Goal: Leave review/rating: Share an evaluation or opinion about a product, service, or content

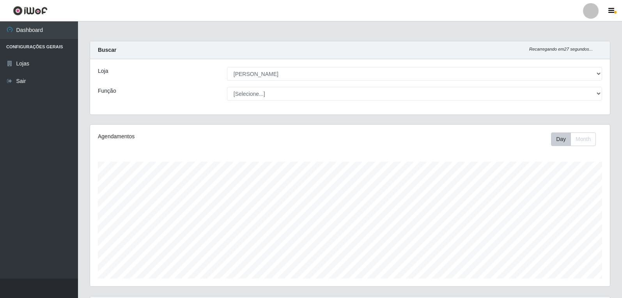
select select "523"
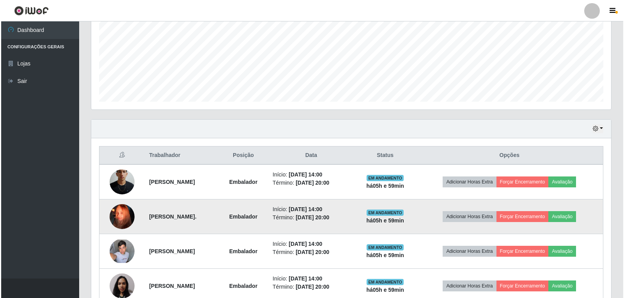
scroll to position [220, 0]
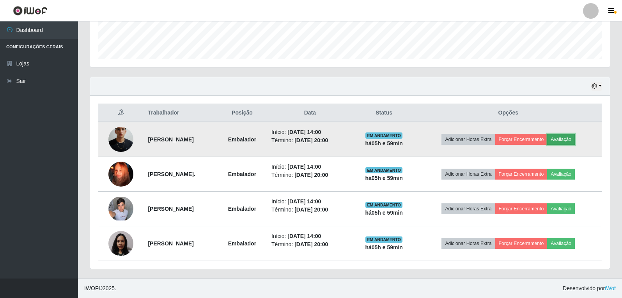
click at [571, 138] on button "Avaliação" at bounding box center [561, 139] width 28 height 11
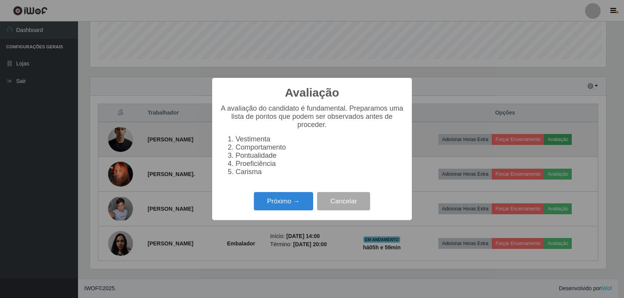
scroll to position [162, 516]
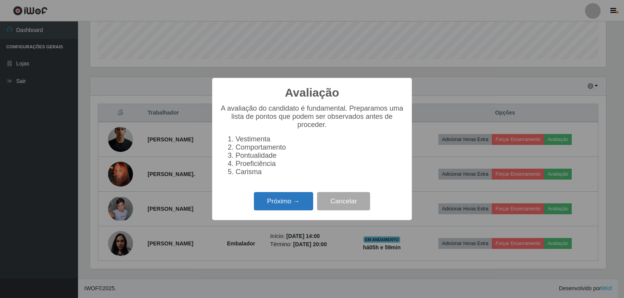
click at [289, 211] on button "Próximo →" at bounding box center [283, 201] width 59 height 18
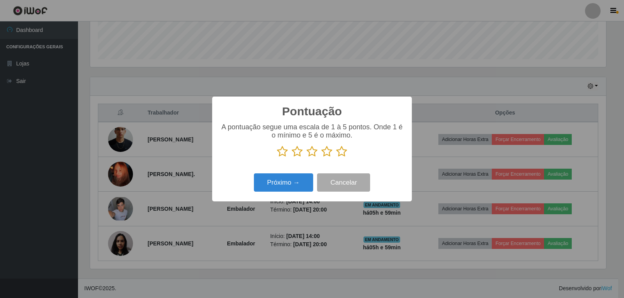
click at [341, 151] on icon at bounding box center [341, 152] width 11 height 12
click at [336, 158] on input "radio" at bounding box center [336, 158] width 0 height 0
click at [282, 185] on button "Próximo →" at bounding box center [283, 183] width 59 height 18
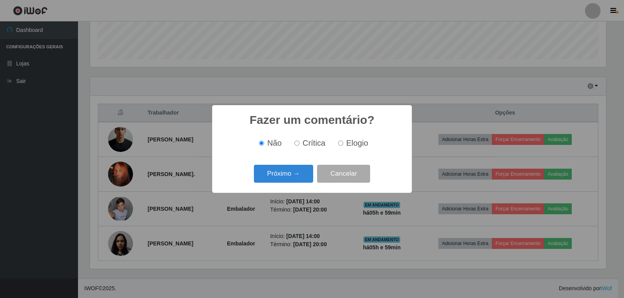
click at [343, 144] on label "Elogio" at bounding box center [351, 143] width 33 height 9
click at [343, 144] on input "Elogio" at bounding box center [340, 143] width 5 height 5
radio input "true"
click at [293, 170] on button "Próximo →" at bounding box center [283, 174] width 59 height 18
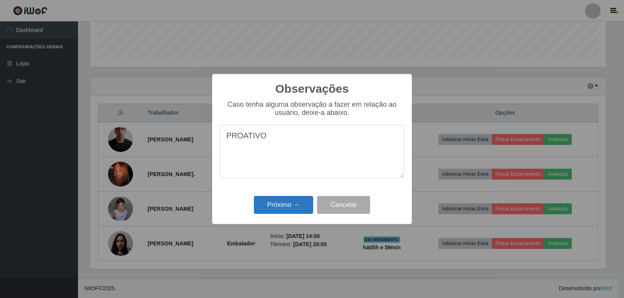
type textarea "PROATIVO"
drag, startPoint x: 298, startPoint y: 206, endPoint x: 298, endPoint y: 202, distance: 4.0
click at [298, 205] on button "Próximo →" at bounding box center [283, 205] width 59 height 18
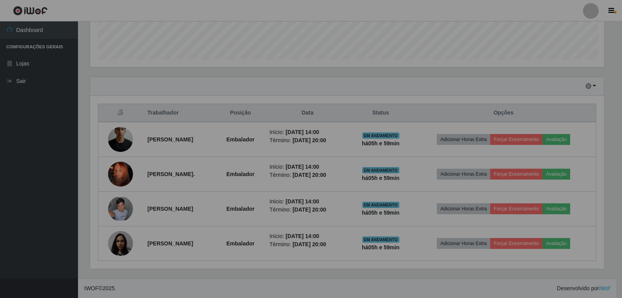
scroll to position [162, 520]
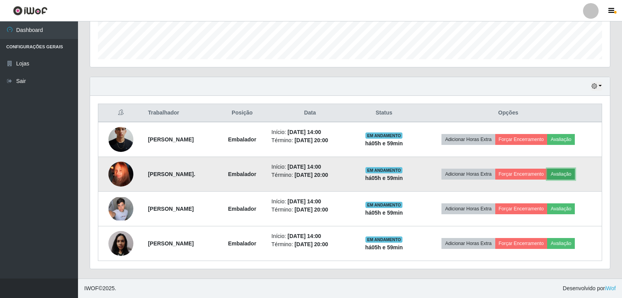
click at [575, 173] on button "Avaliação" at bounding box center [561, 174] width 28 height 11
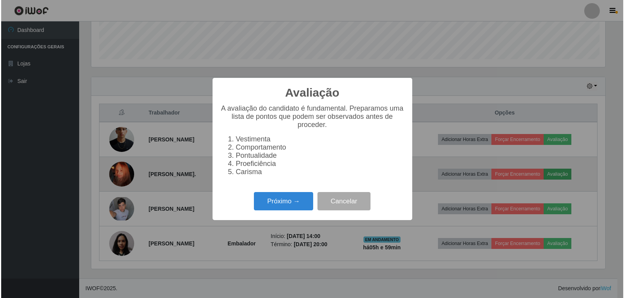
scroll to position [162, 516]
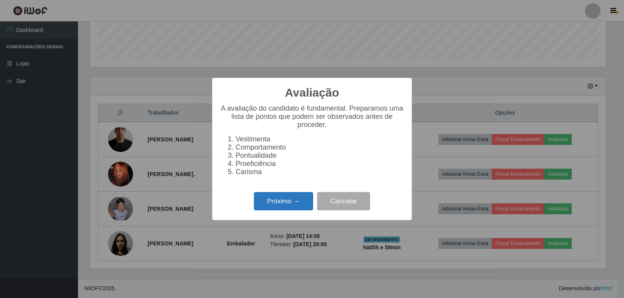
click at [284, 210] on button "Próximo →" at bounding box center [283, 201] width 59 height 18
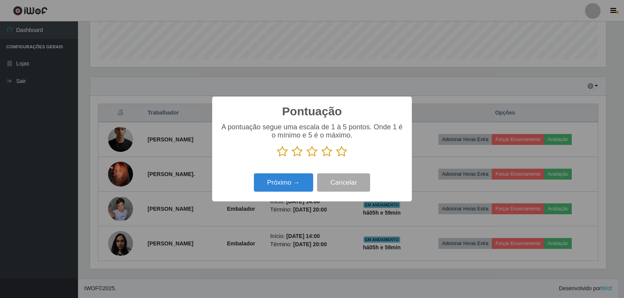
click at [341, 153] on icon at bounding box center [341, 152] width 11 height 12
click at [336, 158] on input "radio" at bounding box center [336, 158] width 0 height 0
click at [293, 185] on button "Próximo →" at bounding box center [283, 183] width 59 height 18
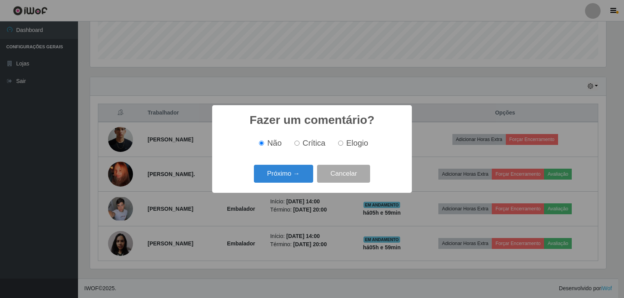
click at [342, 143] on input "Elogio" at bounding box center [340, 143] width 5 height 5
radio input "true"
click at [298, 172] on button "Próximo →" at bounding box center [283, 174] width 59 height 18
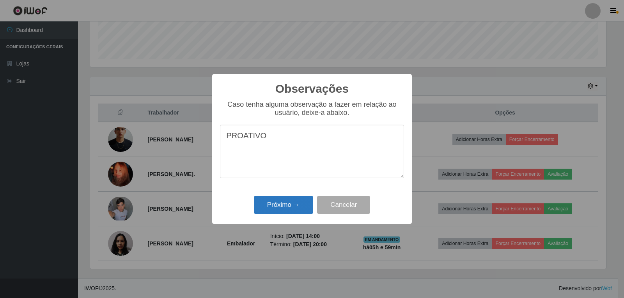
type textarea "PROATIVO"
click at [296, 211] on button "Próximo →" at bounding box center [283, 205] width 59 height 18
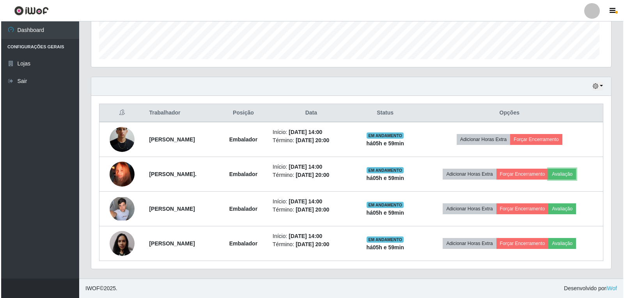
scroll to position [162, 520]
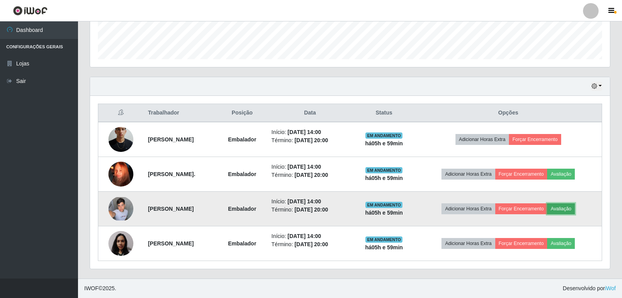
click at [572, 210] on button "Avaliação" at bounding box center [561, 209] width 28 height 11
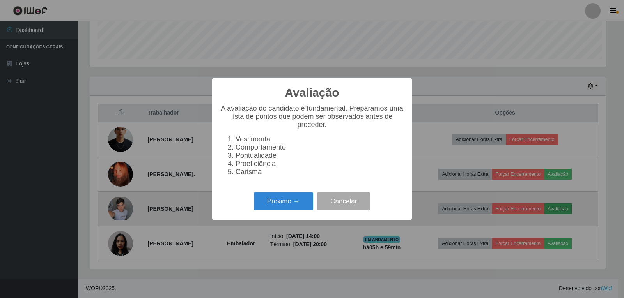
scroll to position [162, 516]
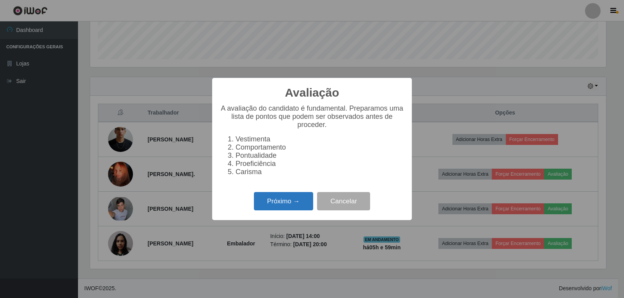
click at [297, 208] on button "Próximo →" at bounding box center [283, 201] width 59 height 18
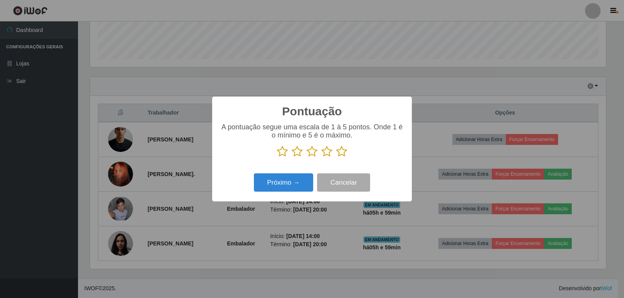
scroll to position [389957, 389603]
click at [341, 151] on icon at bounding box center [341, 152] width 11 height 12
click at [336, 158] on input "radio" at bounding box center [336, 158] width 0 height 0
click at [284, 181] on button "Próximo →" at bounding box center [283, 183] width 59 height 18
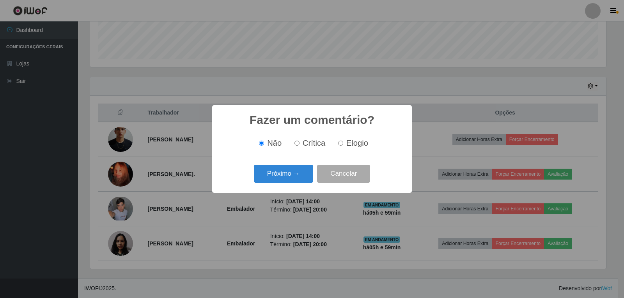
drag, startPoint x: 342, startPoint y: 144, endPoint x: 333, endPoint y: 148, distance: 10.1
click at [342, 144] on input "Elogio" at bounding box center [340, 143] width 5 height 5
radio input "true"
click at [304, 169] on button "Próximo →" at bounding box center [283, 174] width 59 height 18
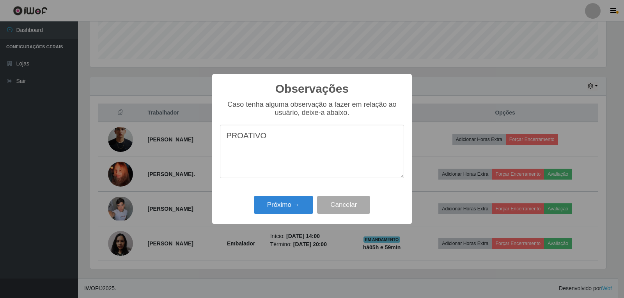
type textarea "PROATIVO"
click at [281, 194] on div "Observações × Caso tenha alguma observação a fazer em relação ao usuário, deixe…" at bounding box center [312, 149] width 200 height 150
click at [286, 203] on button "Próximo →" at bounding box center [283, 205] width 59 height 18
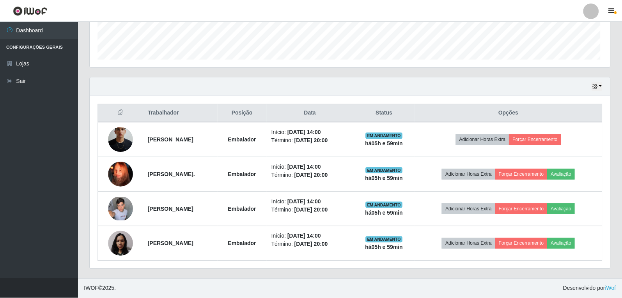
scroll to position [162, 520]
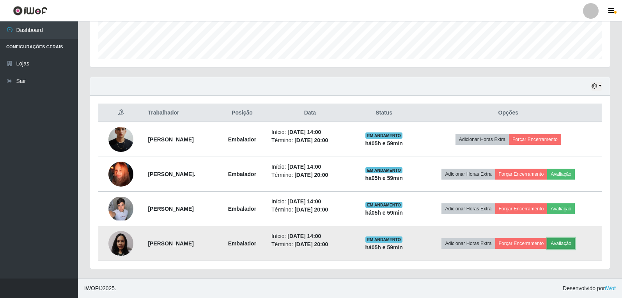
click at [575, 243] on button "Avaliação" at bounding box center [561, 243] width 28 height 11
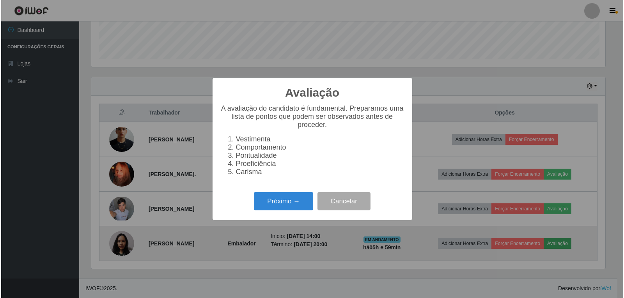
scroll to position [162, 516]
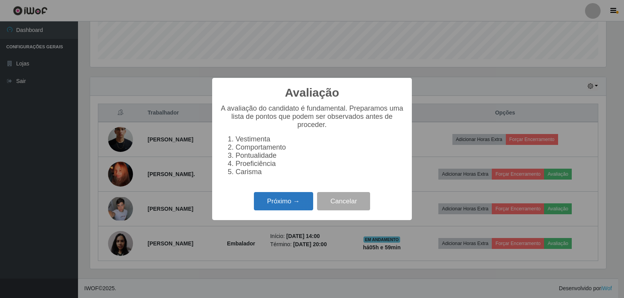
click at [280, 208] on button "Próximo →" at bounding box center [283, 201] width 59 height 18
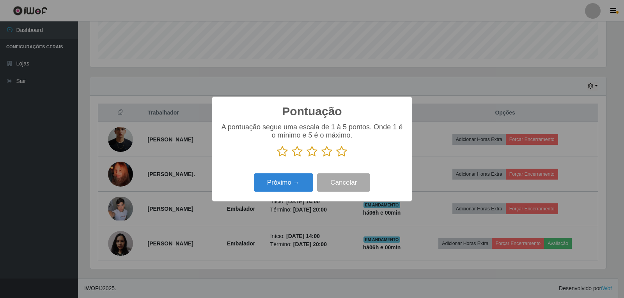
scroll to position [389957, 389603]
click at [340, 153] on icon at bounding box center [341, 152] width 11 height 12
click at [336, 158] on input "radio" at bounding box center [336, 158] width 0 height 0
click at [278, 185] on button "Próximo →" at bounding box center [283, 183] width 59 height 18
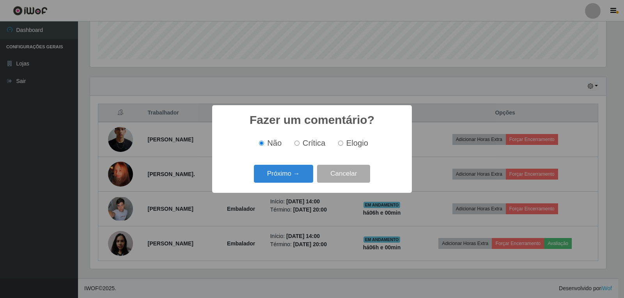
click at [341, 144] on input "Elogio" at bounding box center [340, 143] width 5 height 5
radio input "true"
click at [298, 176] on button "Próximo →" at bounding box center [283, 174] width 59 height 18
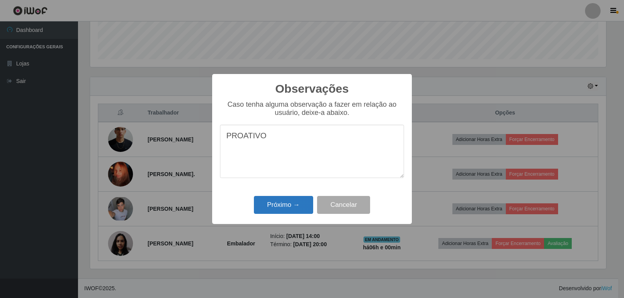
type textarea "PROATIVO"
click at [286, 204] on button "Próximo →" at bounding box center [283, 205] width 59 height 18
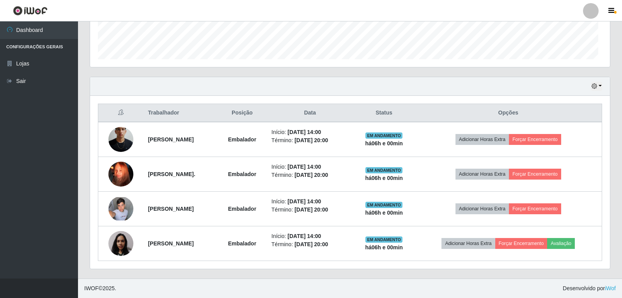
scroll to position [0, 0]
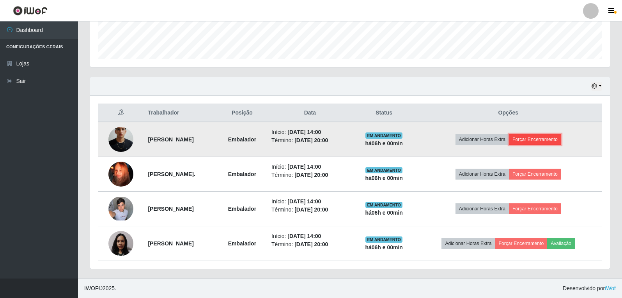
click at [552, 140] on button "Forçar Encerramento" at bounding box center [535, 139] width 52 height 11
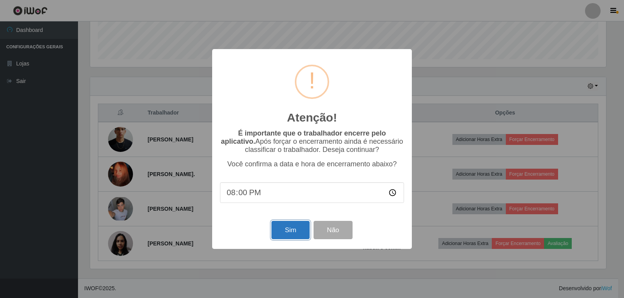
click at [297, 230] on button "Sim" at bounding box center [291, 230] width 38 height 18
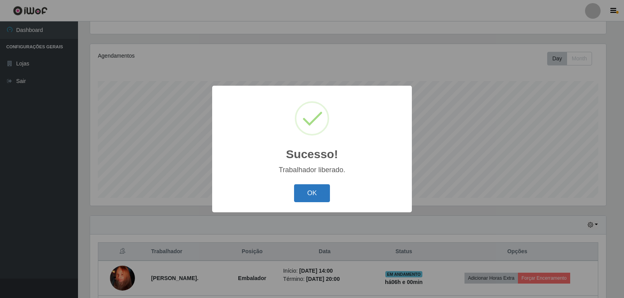
click at [311, 192] on button "OK" at bounding box center [312, 194] width 36 height 18
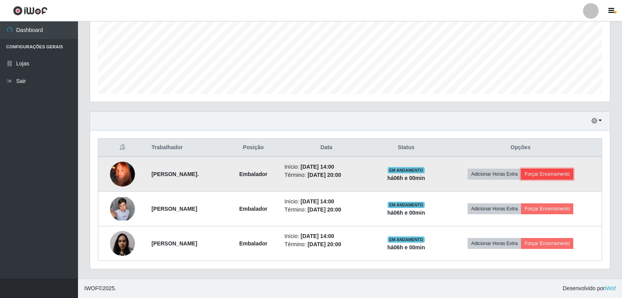
click at [541, 176] on button "Forçar Encerramento" at bounding box center [547, 174] width 52 height 11
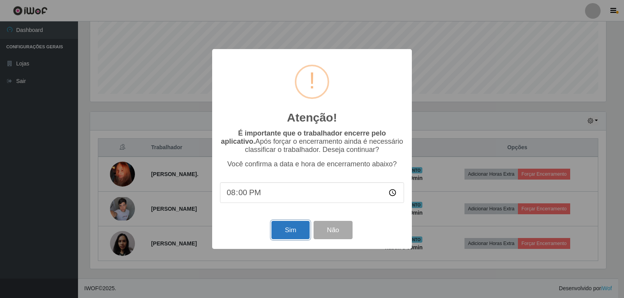
drag, startPoint x: 302, startPoint y: 235, endPoint x: 306, endPoint y: 232, distance: 4.4
click at [302, 234] on button "Sim" at bounding box center [291, 230] width 38 height 18
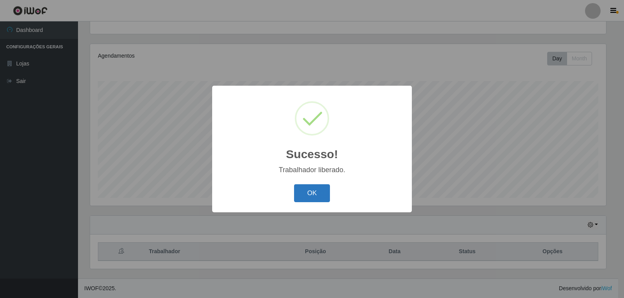
click at [308, 194] on button "OK" at bounding box center [312, 194] width 36 height 18
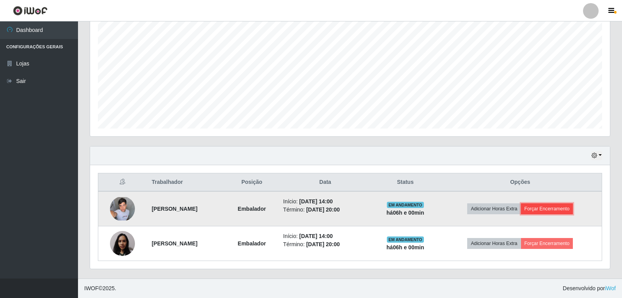
click at [557, 207] on button "Forçar Encerramento" at bounding box center [547, 209] width 52 height 11
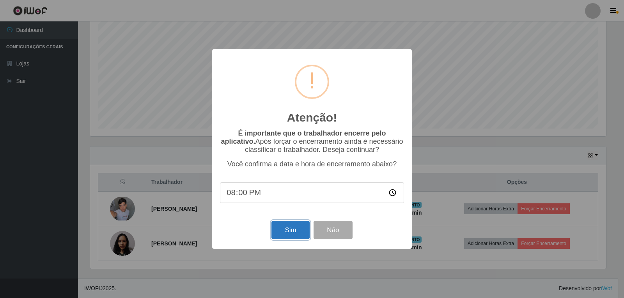
click at [293, 229] on button "Sim" at bounding box center [291, 230] width 38 height 18
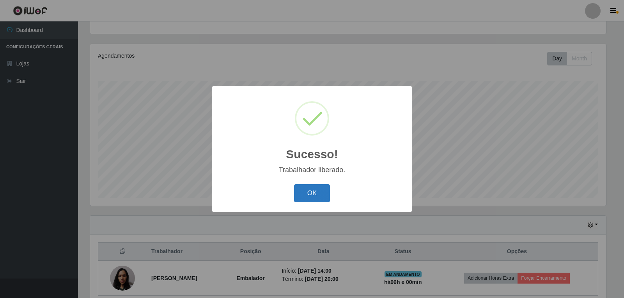
click at [324, 195] on button "OK" at bounding box center [312, 194] width 36 height 18
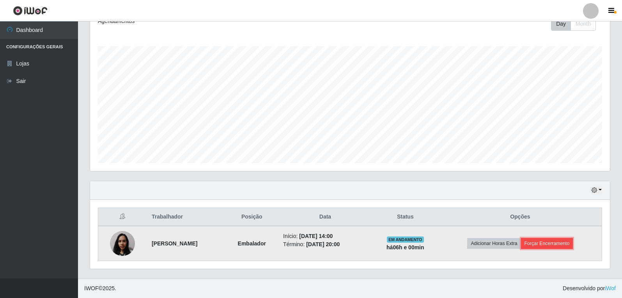
click at [559, 244] on button "Forçar Encerramento" at bounding box center [547, 243] width 52 height 11
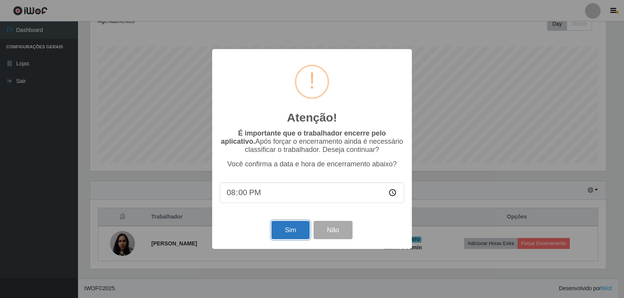
click at [288, 233] on button "Sim" at bounding box center [291, 230] width 38 height 18
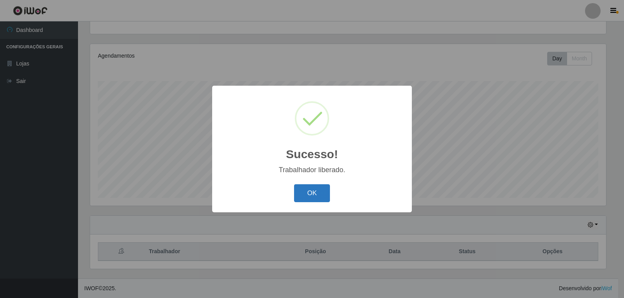
click at [312, 195] on button "OK" at bounding box center [312, 194] width 36 height 18
